Goal: Check status

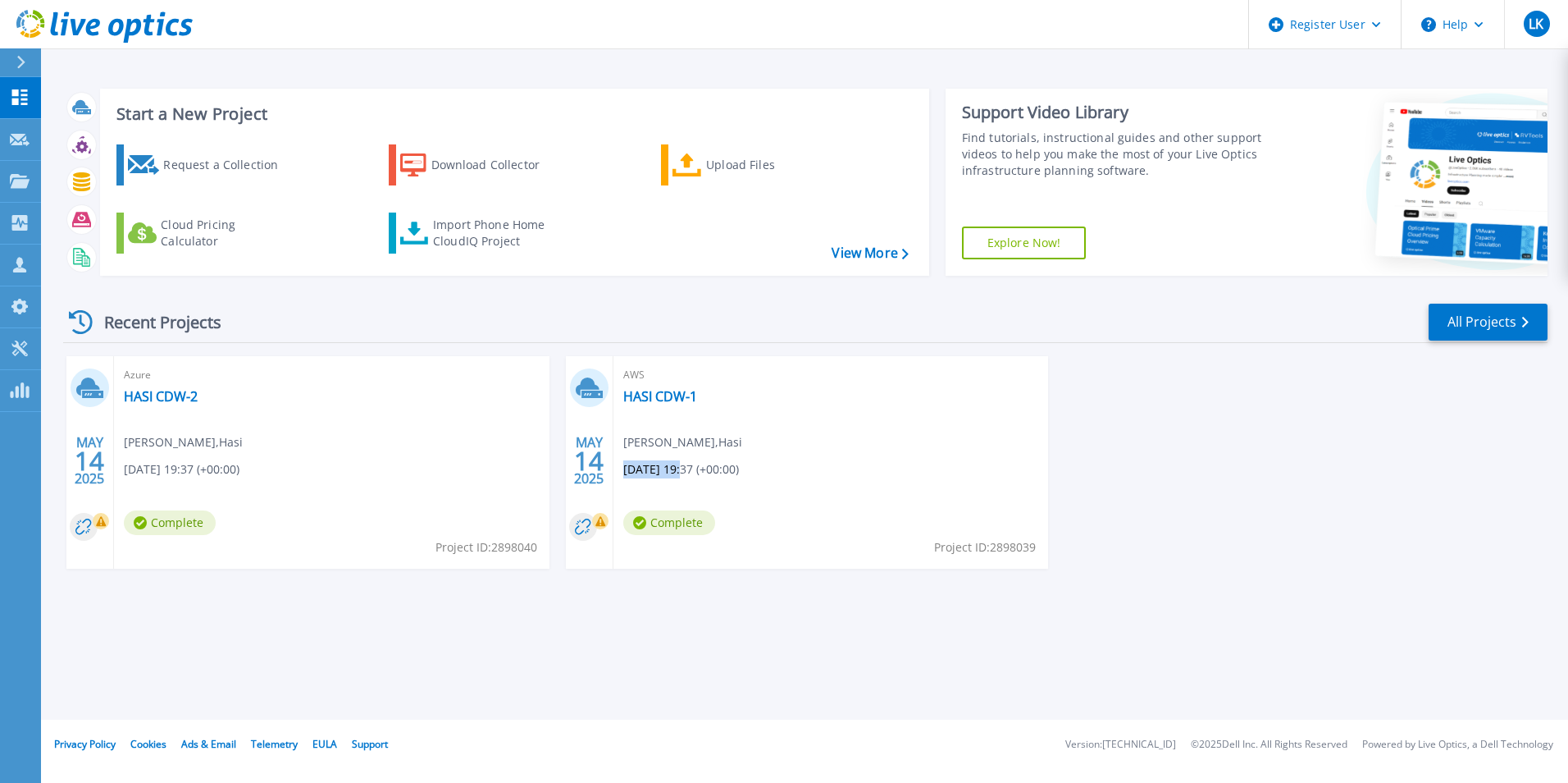
drag, startPoint x: 681, startPoint y: 466, endPoint x: 625, endPoint y: 474, distance: 56.6
click at [625, 474] on span "[DATE] 19:37 (+00:00)" at bounding box center [680, 468] width 116 height 18
click at [864, 450] on div "AWS HASI CDW-1 [PERSON_NAME] , Hasi [DATE] 19:37 (+00:00) Complete Project ID: …" at bounding box center [831, 462] width 435 height 212
click at [595, 523] on rect at bounding box center [600, 520] width 16 height 16
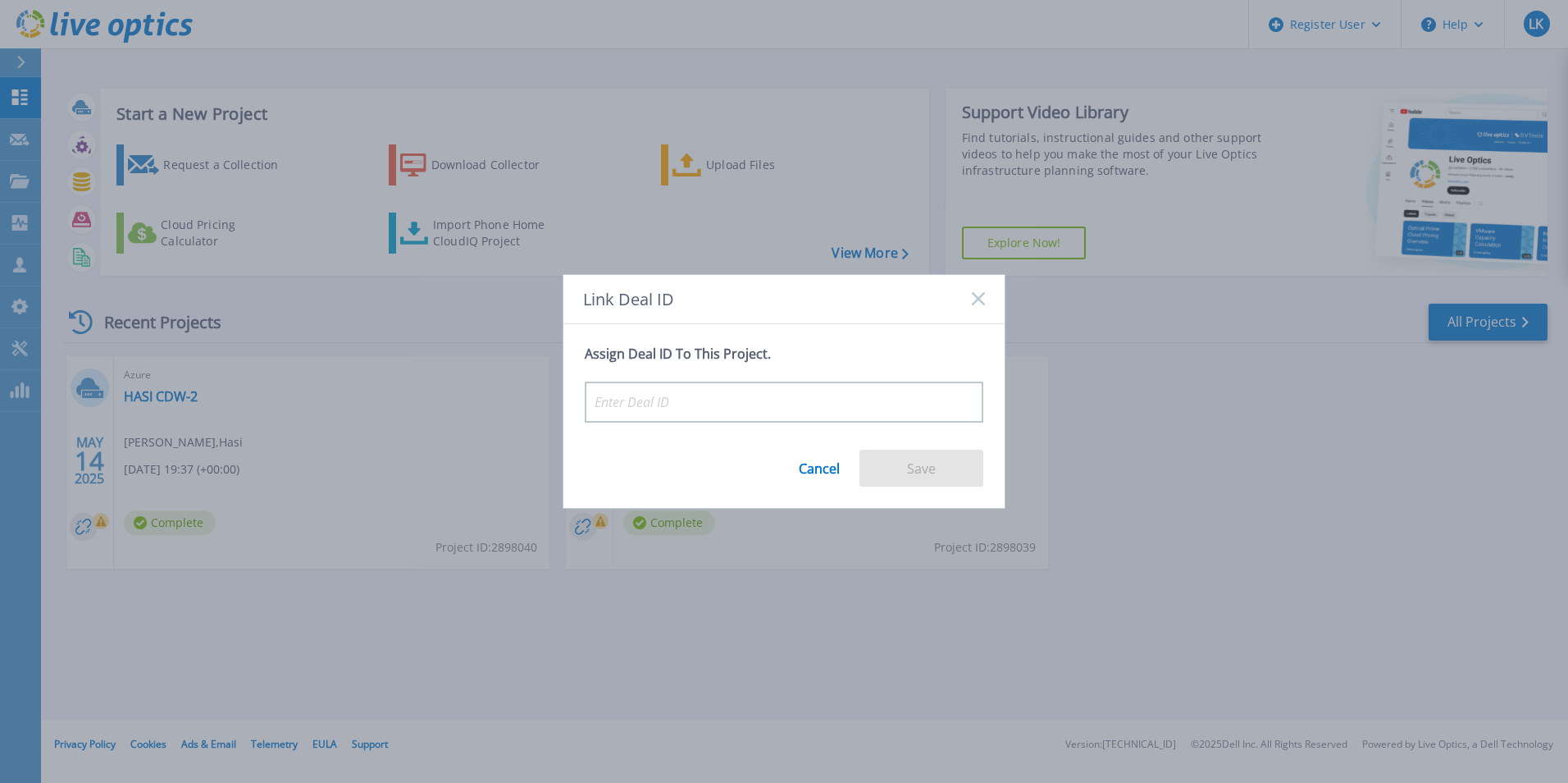
click at [978, 291] on div "Link Deal ID" at bounding box center [784, 299] width 441 height 49
click at [808, 472] on link "Cancel" at bounding box center [819, 463] width 41 height 27
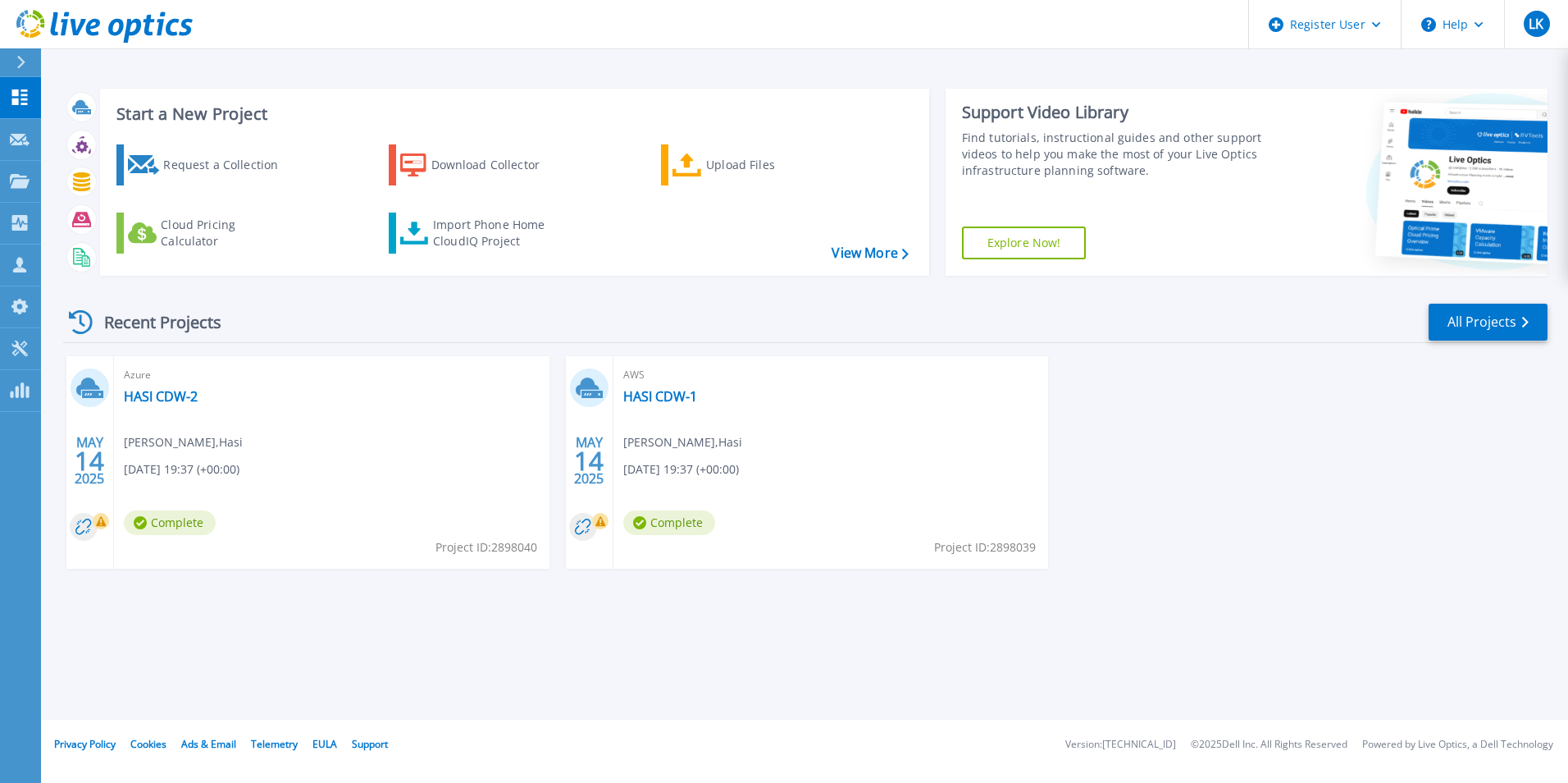
click at [733, 462] on span "[DATE] 19:37 (+00:00)" at bounding box center [680, 468] width 116 height 18
click at [650, 402] on link "HASI CDW-1" at bounding box center [659, 396] width 74 height 16
click at [24, 181] on icon at bounding box center [19, 181] width 19 height 14
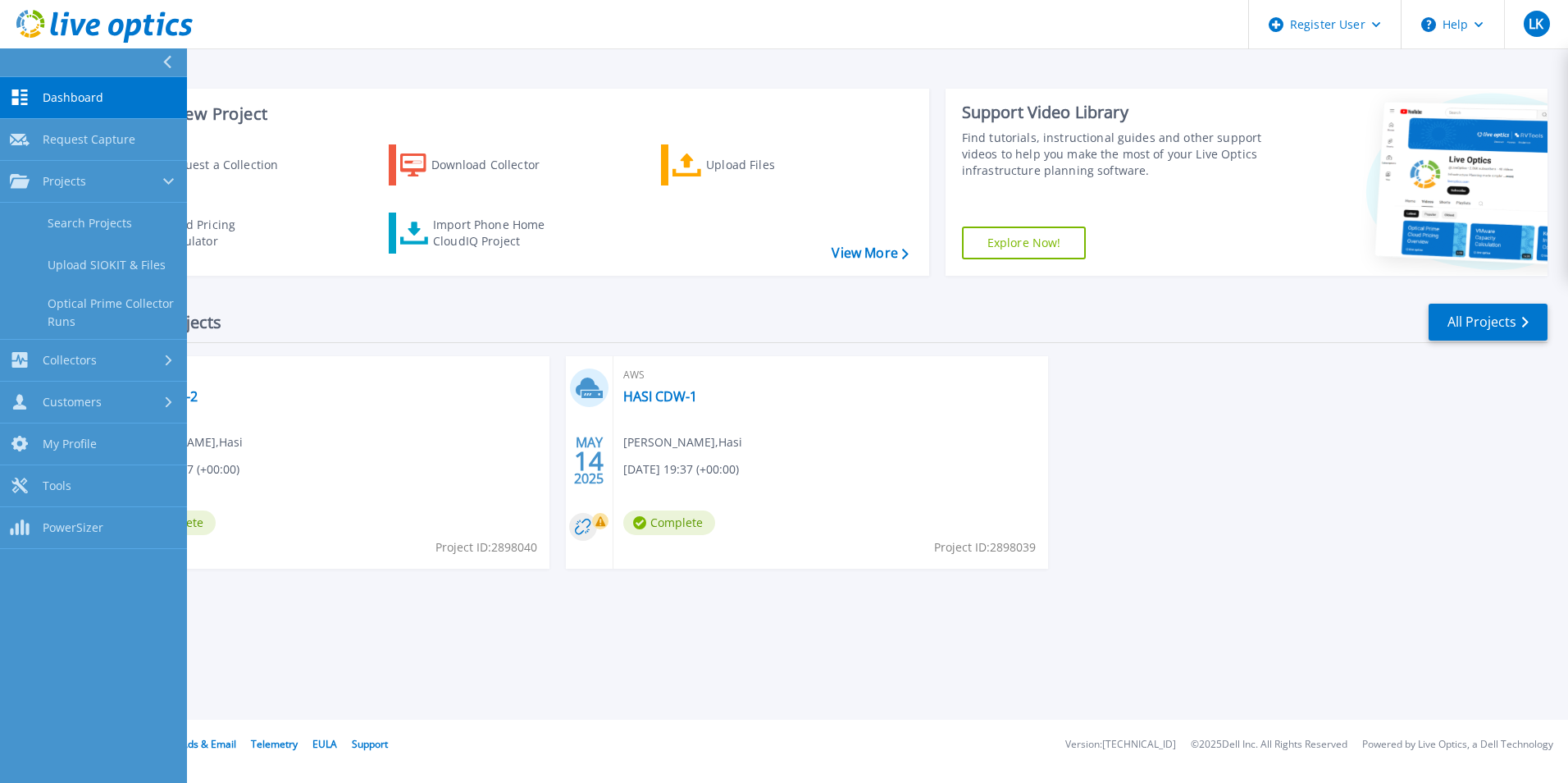
click at [1247, 476] on div "MAY 14 2025 Azure HASI CDW-2 Chris Glisson , Hasi 05/14/2025, 19:37 (+00:00) Co…" at bounding box center [799, 479] width 1498 height 245
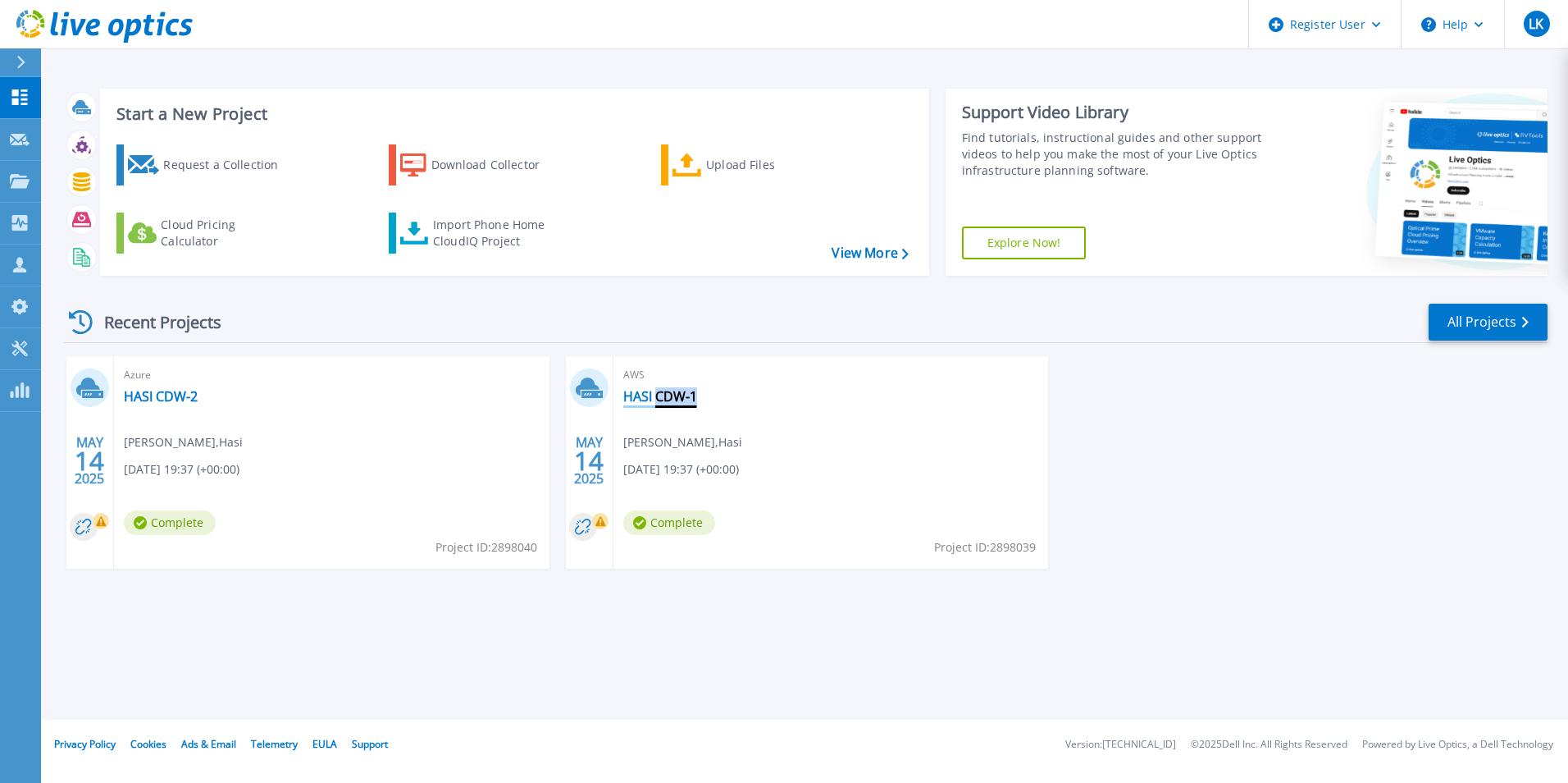
drag, startPoint x: 698, startPoint y: 392, endPoint x: 658, endPoint y: 397, distance: 40.3
click at [658, 397] on div "AWS HASI CDW-1 Chris Glisson , Hasi 05/14/2025, 19:37 (+00:00) Complete Project…" at bounding box center [831, 462] width 435 height 212
drag, startPoint x: 658, startPoint y: 397, endPoint x: 818, endPoint y: 411, distance: 160.6
click at [818, 411] on div "AWS HASI CDW-1 [PERSON_NAME] , Hasi [DATE] 19:37 (+00:00) Complete Project ID: …" at bounding box center [831, 462] width 435 height 212
click at [1166, 315] on div "Recent Projects All Projects" at bounding box center [806, 322] width 1484 height 41
